Goal: Task Accomplishment & Management: Complete application form

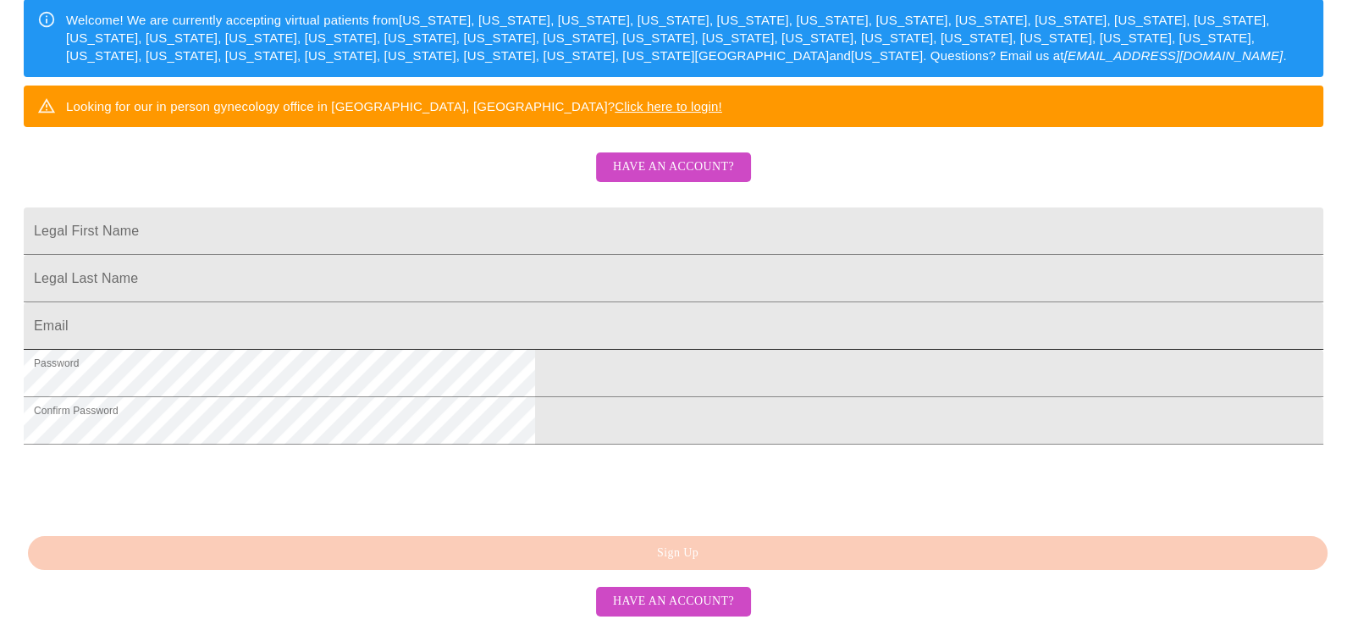
scroll to position [431, 0]
